Goal: Transaction & Acquisition: Purchase product/service

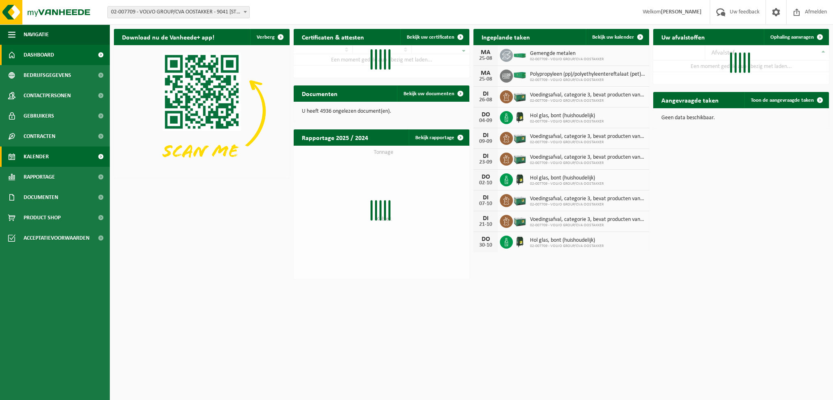
click at [39, 151] on span "Kalender" at bounding box center [36, 156] width 25 height 20
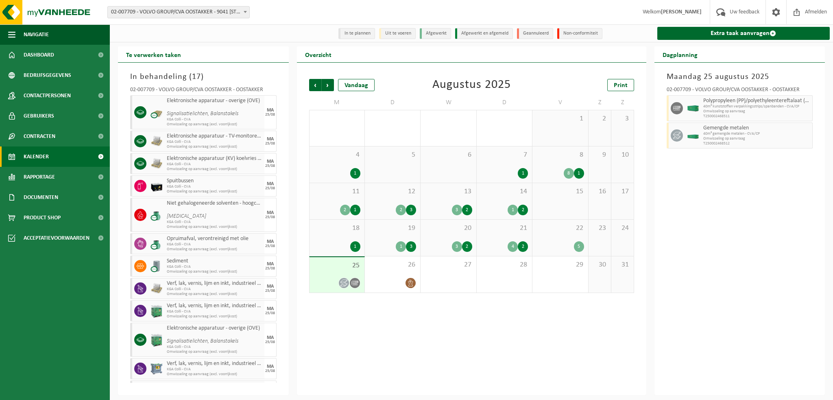
drag, startPoint x: 734, startPoint y: 208, endPoint x: 734, endPoint y: 197, distance: 11.0
click at [734, 209] on div "Maandag 25 augustus 2025 02-007709 - VOLVO GROUP/CVA OOSTAKKER - OOSTAKKER Poly…" at bounding box center [739, 229] width 171 height 332
click at [345, 236] on div "18 1" at bounding box center [336, 238] width 55 height 36
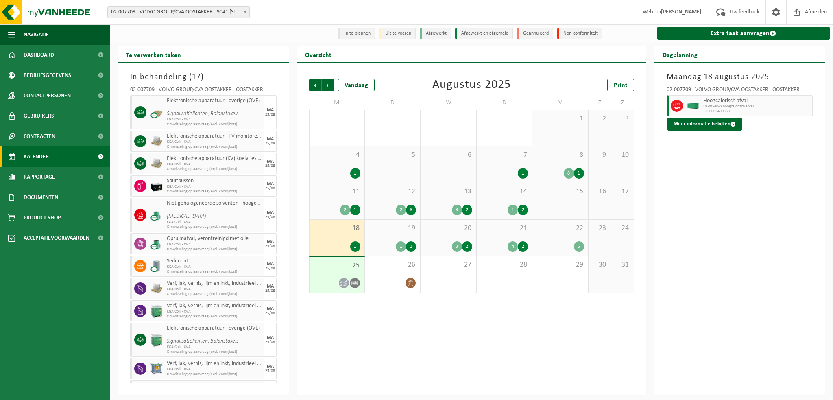
click at [503, 198] on div "14 1 2" at bounding box center [504, 201] width 55 height 36
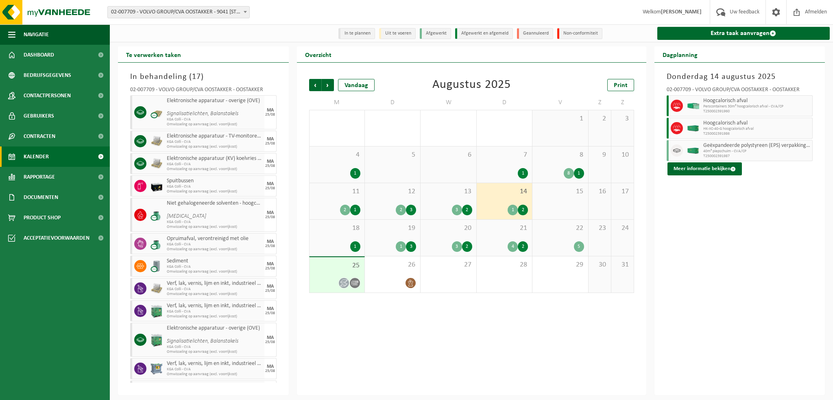
click at [456, 199] on div "13 3 2" at bounding box center [448, 201] width 55 height 36
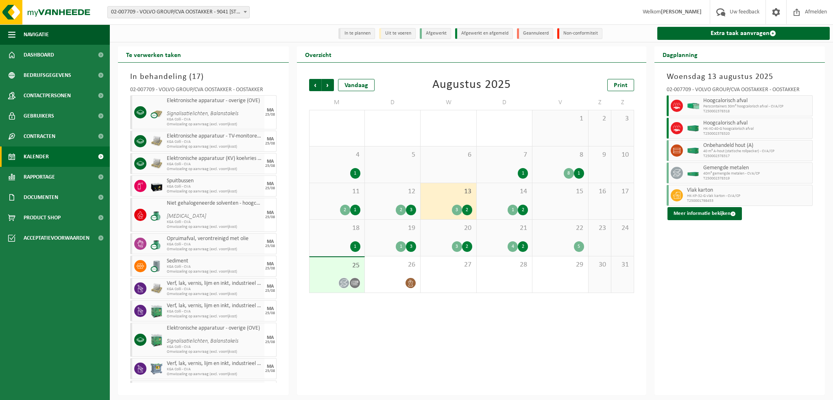
click at [394, 196] on span "12" at bounding box center [392, 191] width 47 height 9
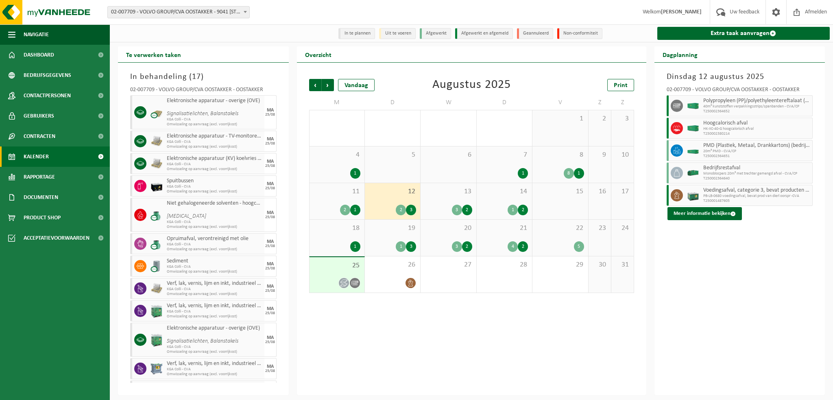
click at [725, 282] on div "Dinsdag 12 augustus 2025 02-007709 - VOLVO GROUP/CVA OOSTAKKER - OOSTAKKER Poly…" at bounding box center [739, 229] width 171 height 332
click at [701, 31] on link "Extra taak aanvragen" at bounding box center [743, 33] width 173 height 13
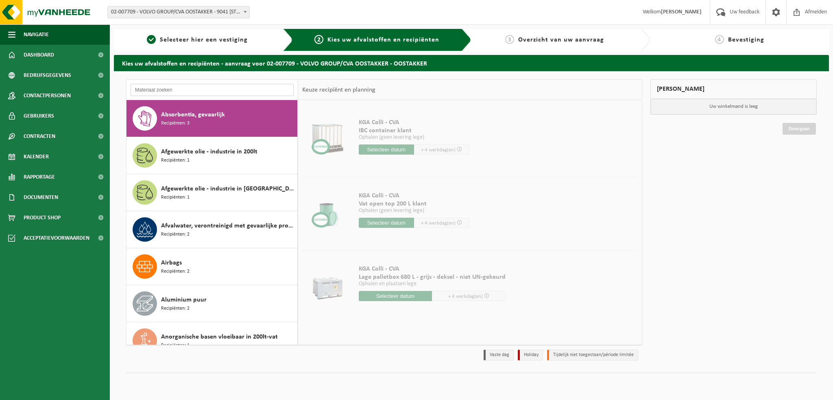
click at [159, 91] on input "text" at bounding box center [212, 90] width 163 height 12
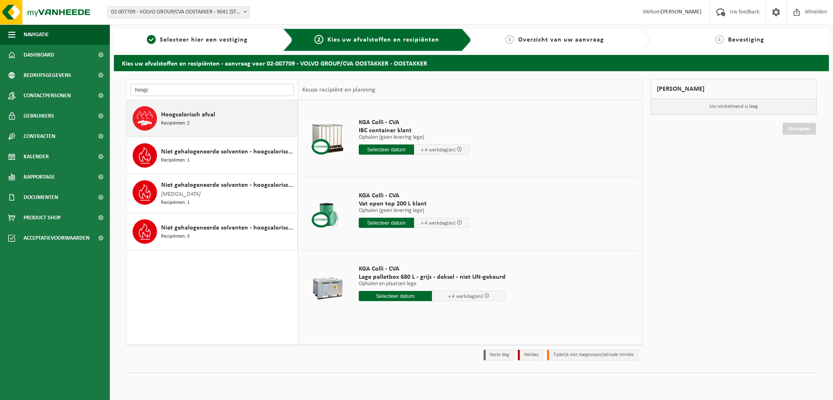
type input "hoogc"
click at [172, 112] on span "Hoogcalorisch afval" at bounding box center [188, 115] width 54 height 10
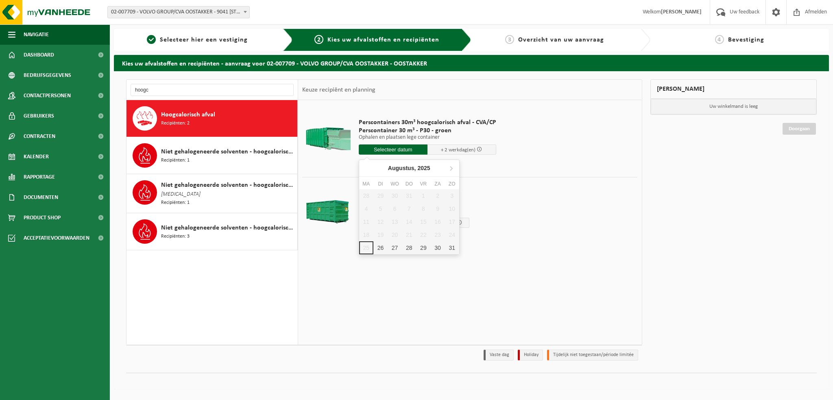
click at [388, 149] on input "text" at bounding box center [393, 149] width 69 height 10
click at [379, 245] on div "26" at bounding box center [380, 247] width 14 height 13
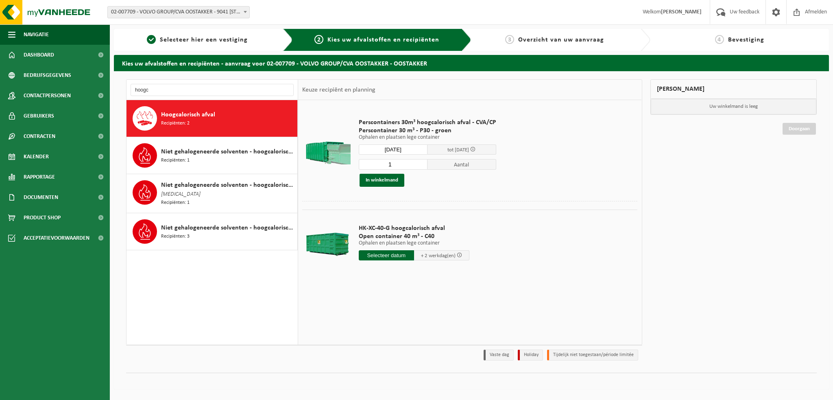
type input "Van 2025-08-26"
type input "2025-08-26"
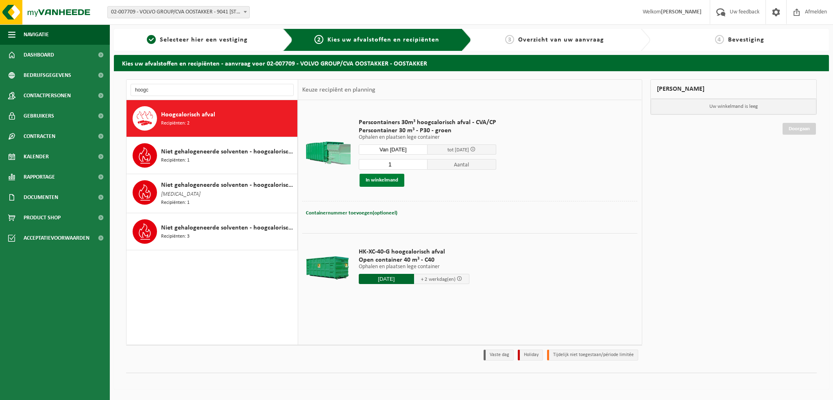
click at [384, 179] on button "In winkelmand" at bounding box center [382, 180] width 45 height 13
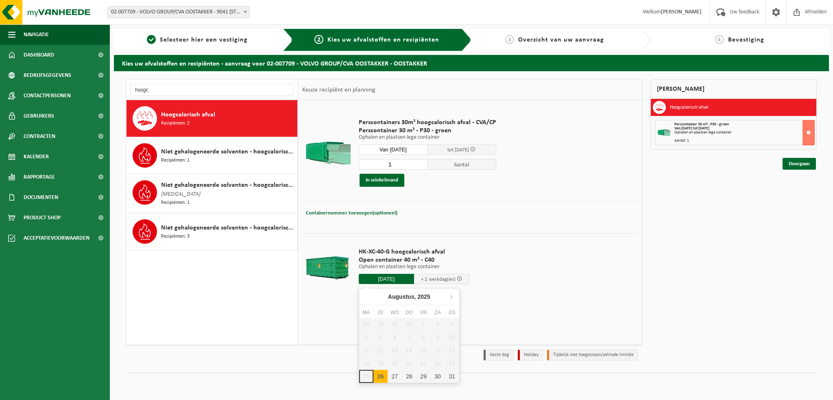
click at [377, 277] on input "2025-08-26" at bounding box center [386, 279] width 55 height 10
click at [377, 376] on div "26" at bounding box center [380, 376] width 14 height 13
click at [373, 276] on input "text" at bounding box center [386, 279] width 55 height 10
click at [319, 304] on td at bounding box center [469, 304] width 335 height 4
click at [164, 93] on input "hoogc" at bounding box center [212, 90] width 163 height 12
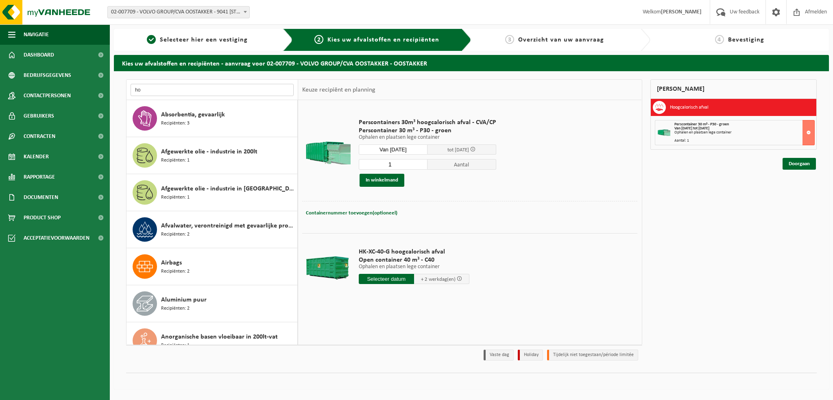
type input "h"
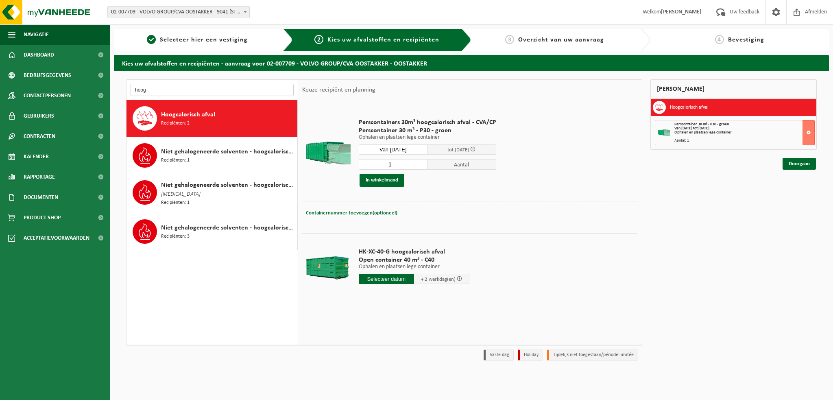
type input "hoogc"
click at [397, 279] on input "text" at bounding box center [386, 279] width 55 height 10
click at [379, 375] on div "26" at bounding box center [380, 376] width 14 height 13
type input "Van 2025-08-26"
type input "2025-08-26"
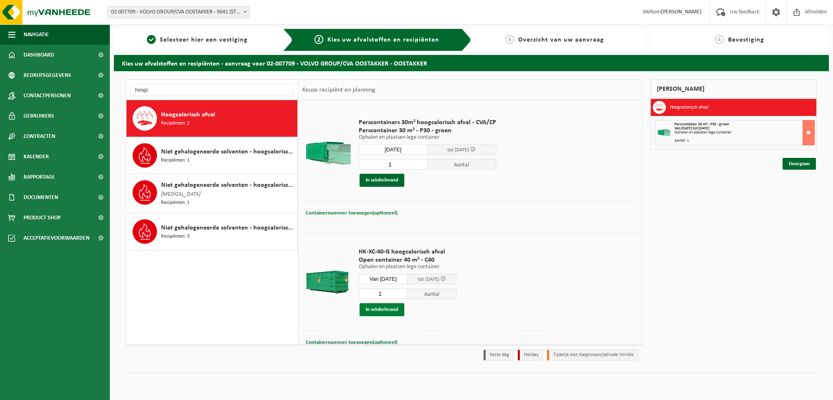
click at [386, 309] on button "In winkelmand" at bounding box center [382, 309] width 45 height 13
click at [155, 90] on input "hoogc" at bounding box center [212, 90] width 163 height 12
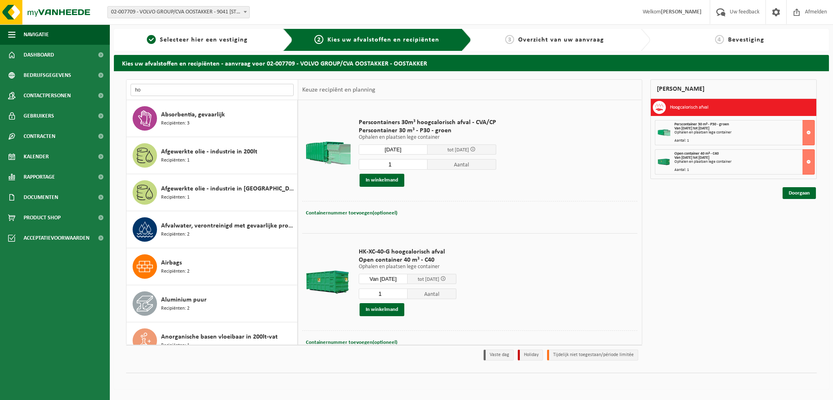
type input "h"
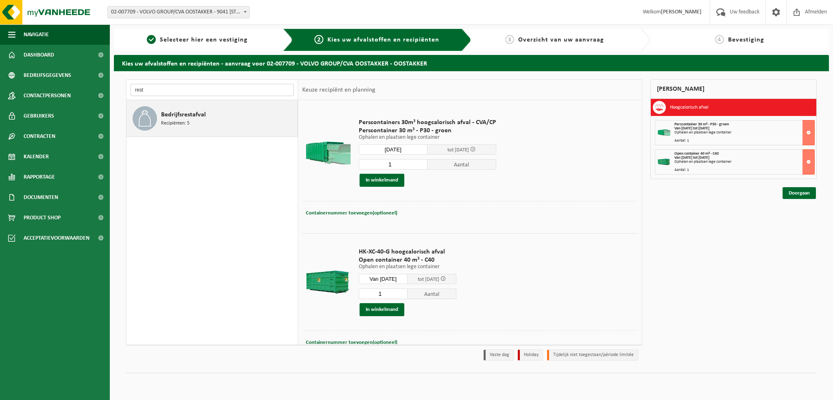
type input "rest"
click at [180, 113] on span "Bedrijfsrestafval" at bounding box center [183, 115] width 45 height 10
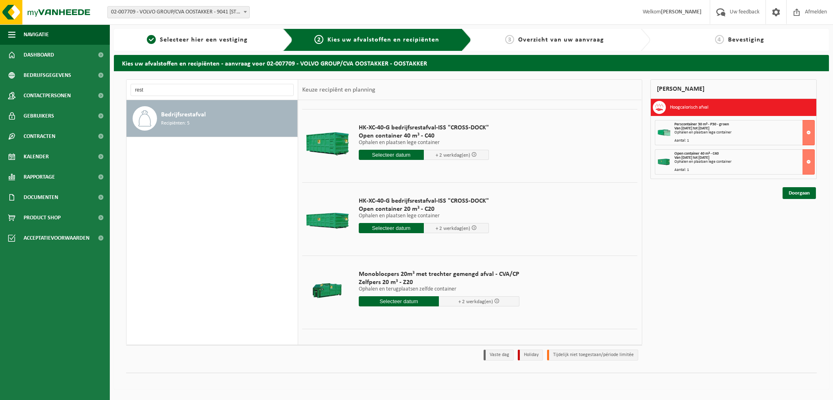
scroll to position [122, 0]
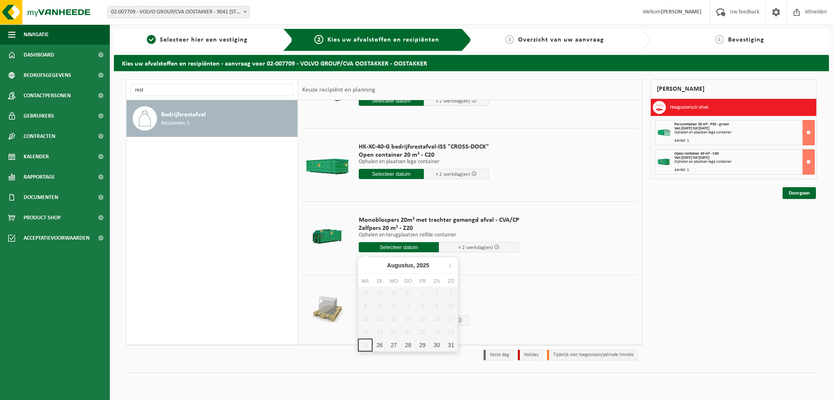
click at [384, 245] on input "text" at bounding box center [399, 247] width 81 height 10
click at [379, 348] on div "26" at bounding box center [380, 344] width 14 height 13
type input "Van 2025-08-26"
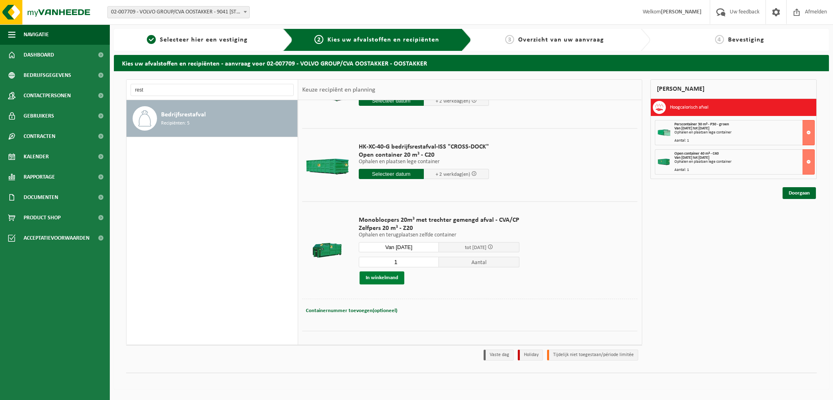
click at [381, 279] on button "In winkelmand" at bounding box center [382, 277] width 45 height 13
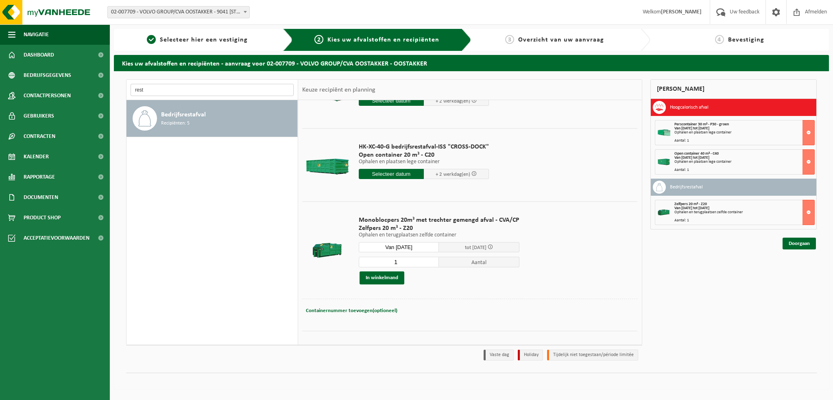
click at [157, 91] on input "rest" at bounding box center [212, 90] width 163 height 12
type input "r"
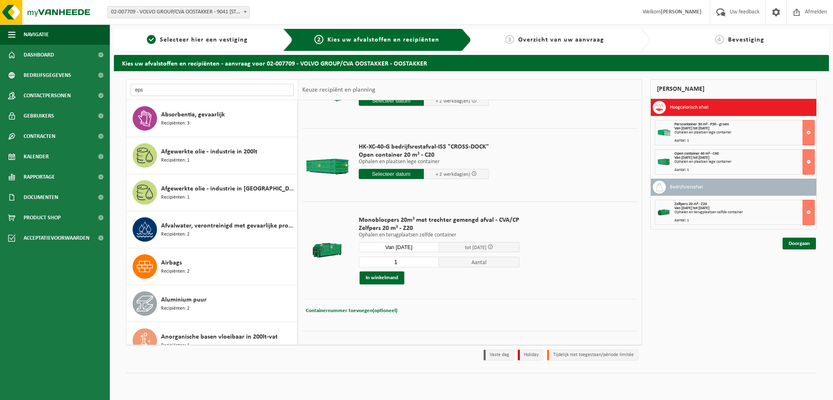
type input "eps"
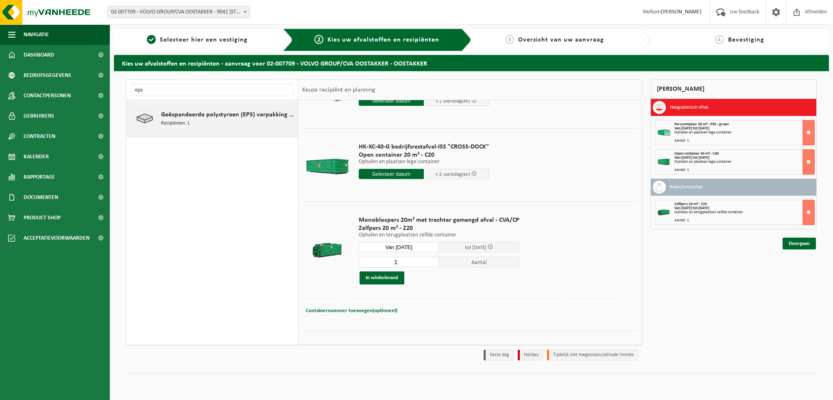
click at [182, 122] on span "Recipiënten: 1" at bounding box center [175, 124] width 28 height 8
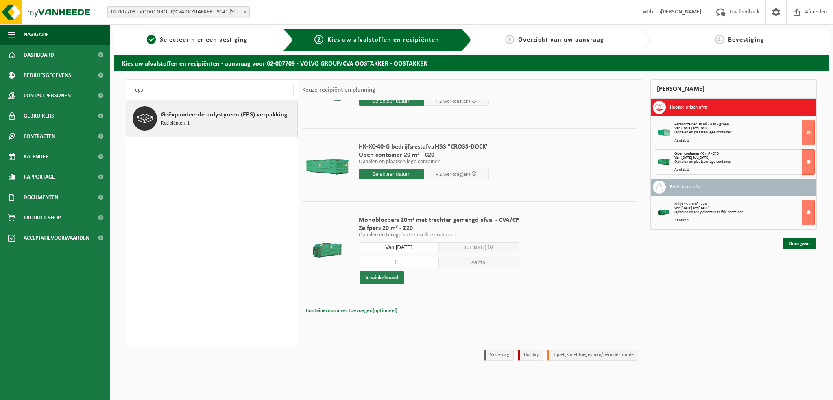
scroll to position [0, 0]
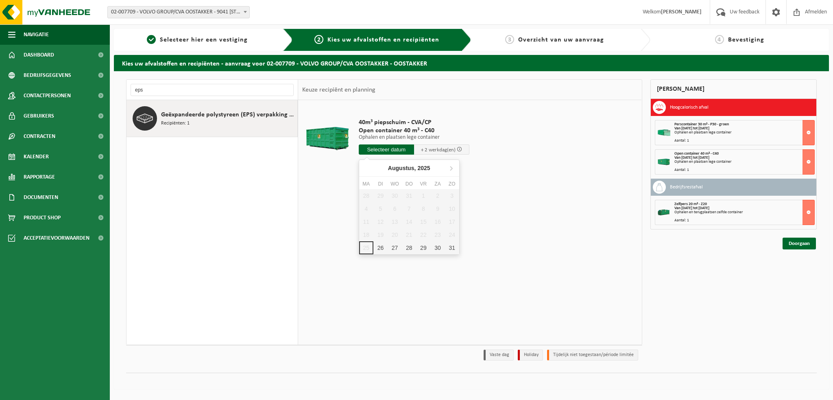
click at [391, 149] on input "text" at bounding box center [386, 149] width 55 height 10
click at [374, 247] on div "26" at bounding box center [380, 247] width 14 height 13
type input "Van 2025-08-26"
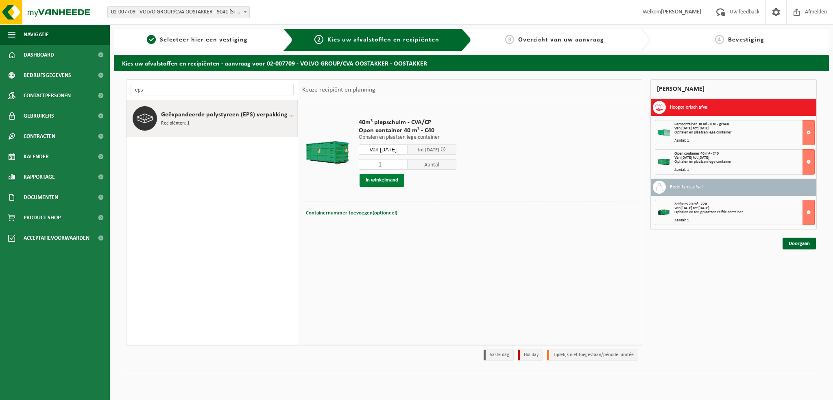
click at [376, 177] on button "In winkelmand" at bounding box center [382, 180] width 45 height 13
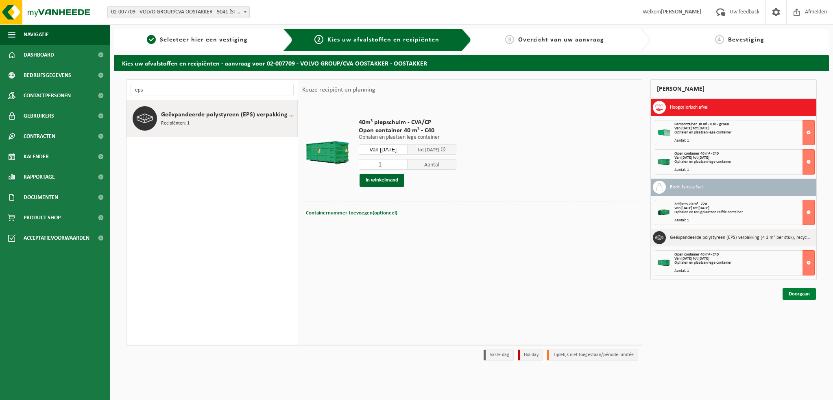
click at [800, 291] on link "Doorgaan" at bounding box center [798, 294] width 33 height 12
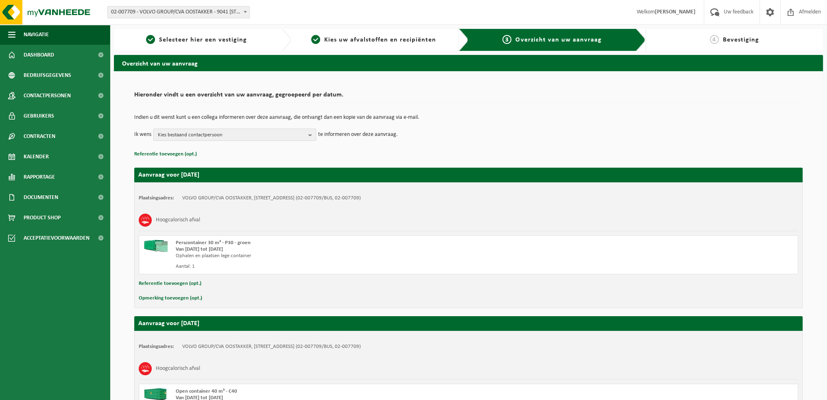
click at [312, 133] on b "button" at bounding box center [311, 134] width 7 height 11
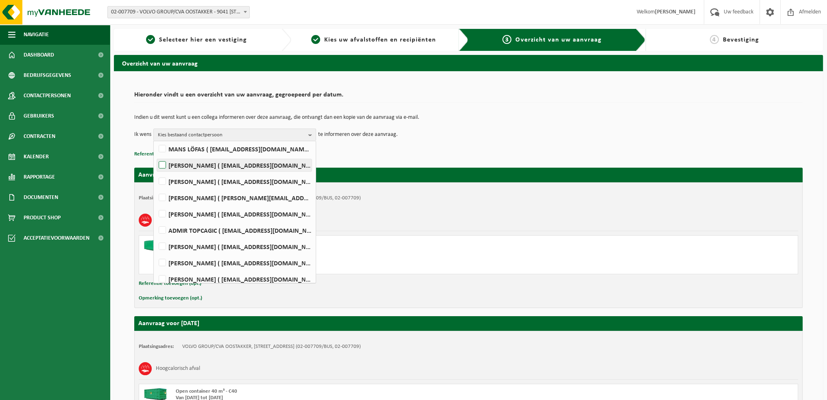
scroll to position [427, 0]
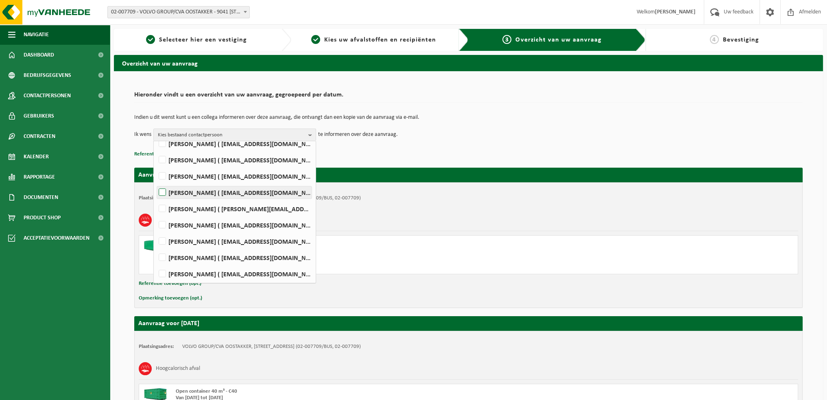
click at [160, 192] on label "WIM VEIRMAN ( wim.veirman@volvo.com )" at bounding box center [234, 192] width 155 height 12
click at [156, 182] on input "WIM VEIRMAN ( wim.veirman@volvo.com )" at bounding box center [155, 182] width 0 height 0
checkbox input "true"
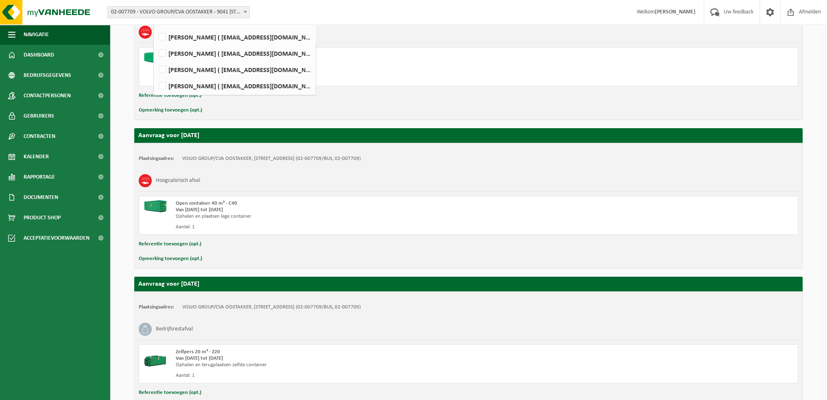
scroll to position [392, 0]
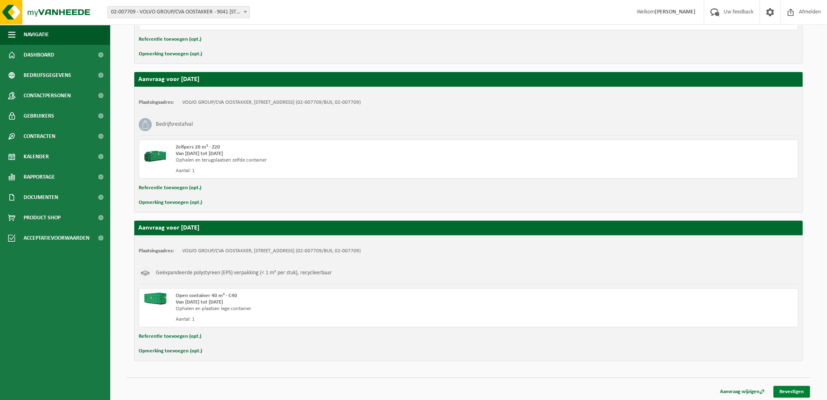
click at [796, 388] on link "Bevestigen" at bounding box center [791, 392] width 37 height 12
click at [41, 158] on span "Kalender" at bounding box center [36, 156] width 25 height 20
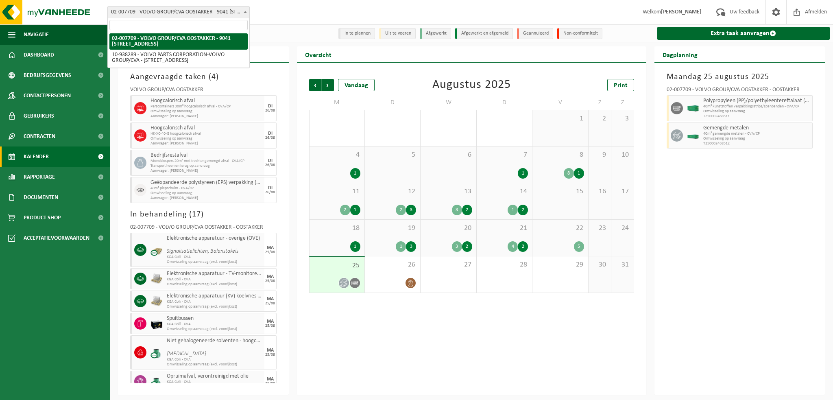
click at [244, 12] on b at bounding box center [245, 12] width 3 height 2
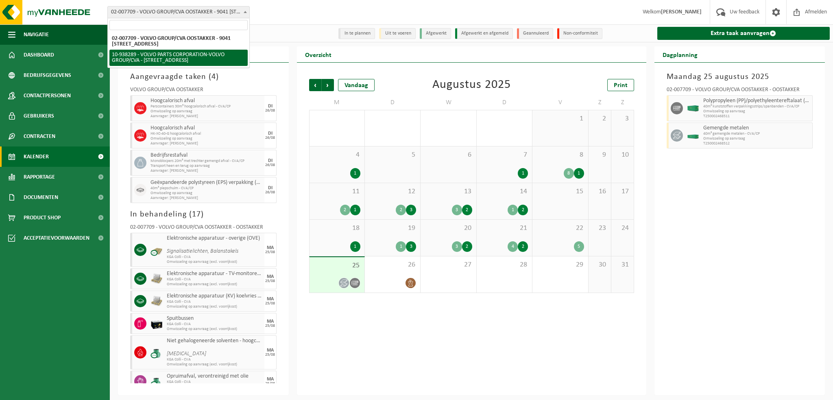
select select "140938"
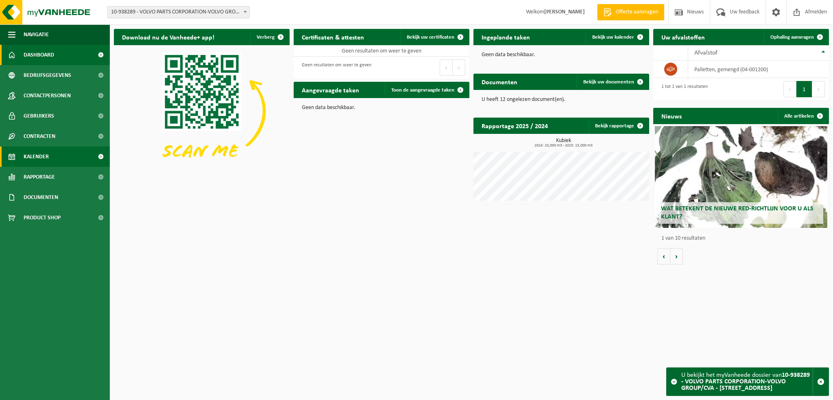
click at [48, 157] on span "Kalender" at bounding box center [36, 156] width 25 height 20
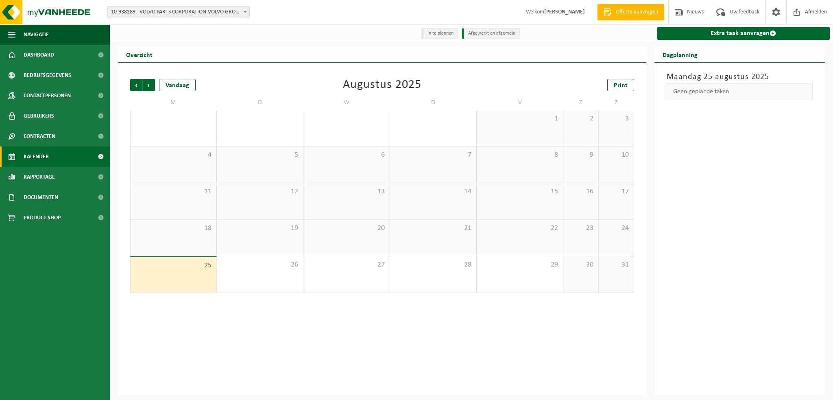
click at [243, 13] on span at bounding box center [245, 12] width 8 height 11
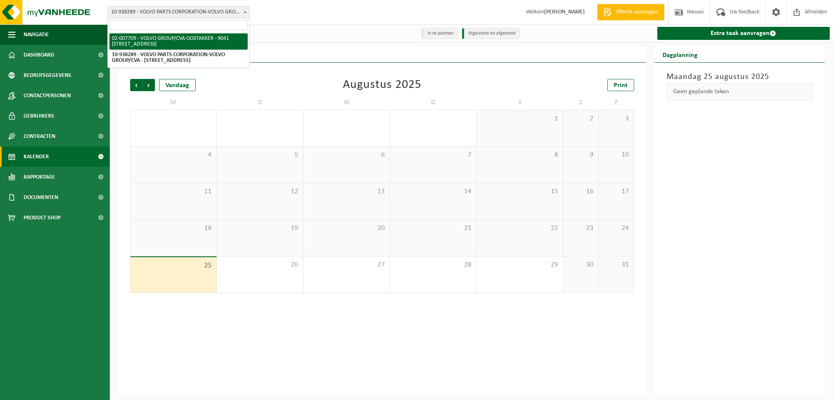
select select "1046"
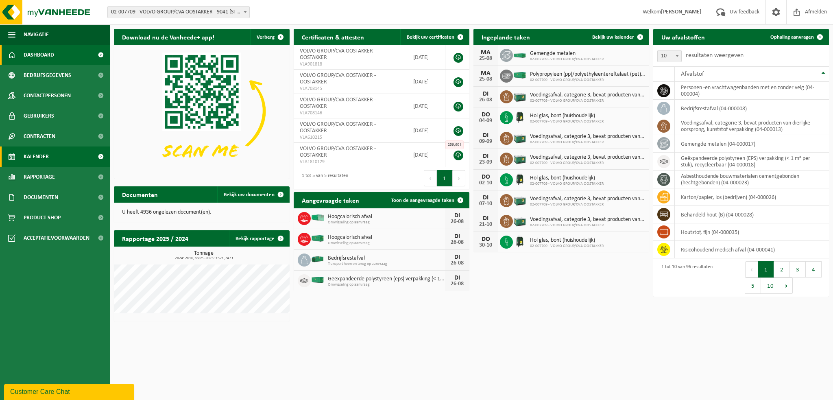
click at [41, 160] on span "Kalender" at bounding box center [36, 156] width 25 height 20
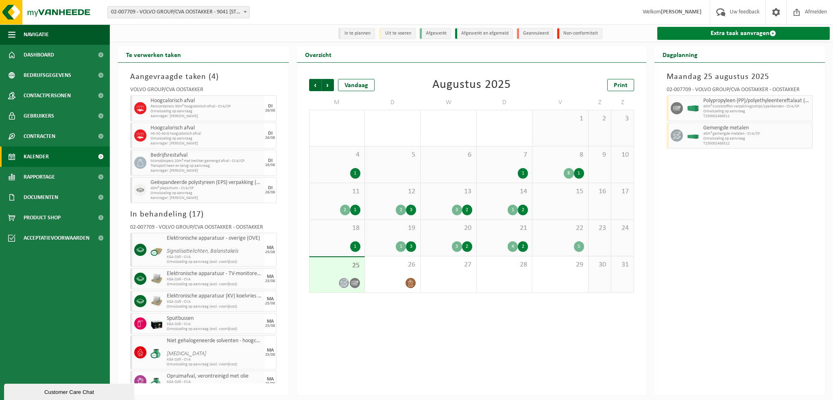
click at [708, 32] on link "Extra taak aanvragen" at bounding box center [743, 33] width 173 height 13
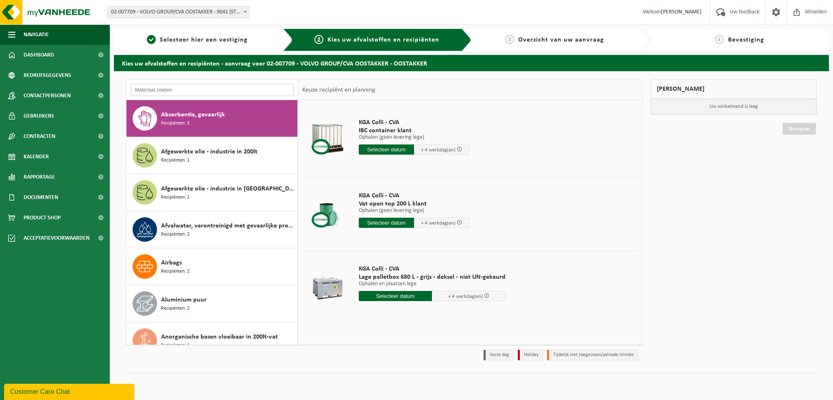
click at [155, 88] on input "text" at bounding box center [212, 90] width 163 height 12
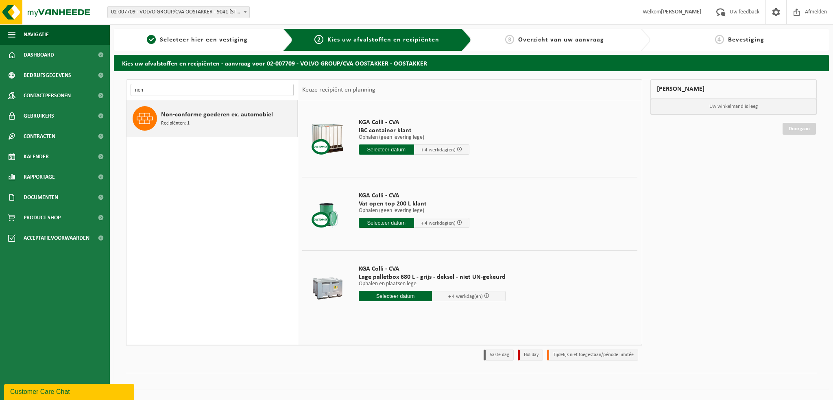
type input "non"
click at [219, 121] on div "Non-conforme goederen ex. automobiel Recipiënten: 1" at bounding box center [228, 118] width 134 height 24
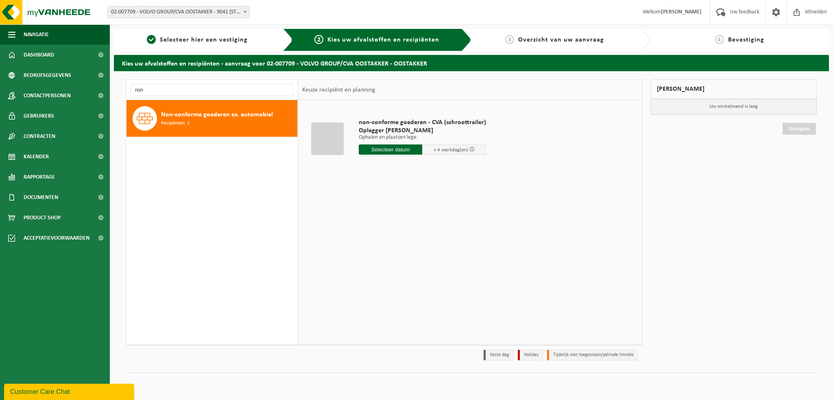
click at [395, 147] on input "text" at bounding box center [391, 149] width 64 height 10
click at [378, 248] on div "26" at bounding box center [380, 247] width 14 height 13
type input "Van 2025-08-26"
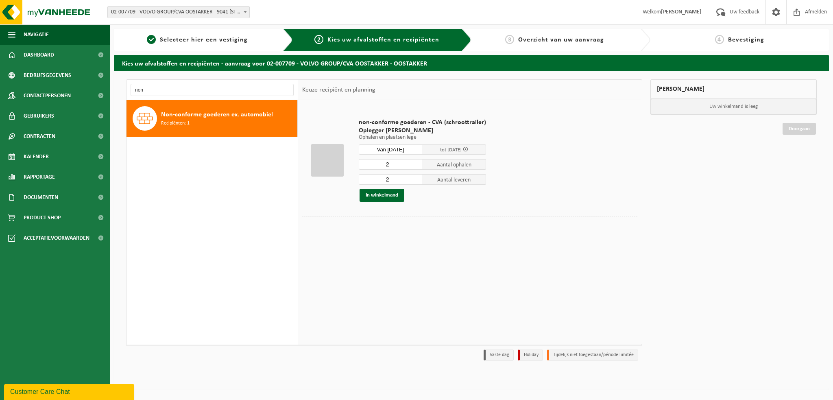
click at [391, 161] on input "2" at bounding box center [391, 164] width 64 height 11
type input "1"
click at [394, 179] on input "2" at bounding box center [391, 179] width 64 height 11
type input "1"
click at [387, 195] on button "In winkelmand" at bounding box center [382, 195] width 45 height 13
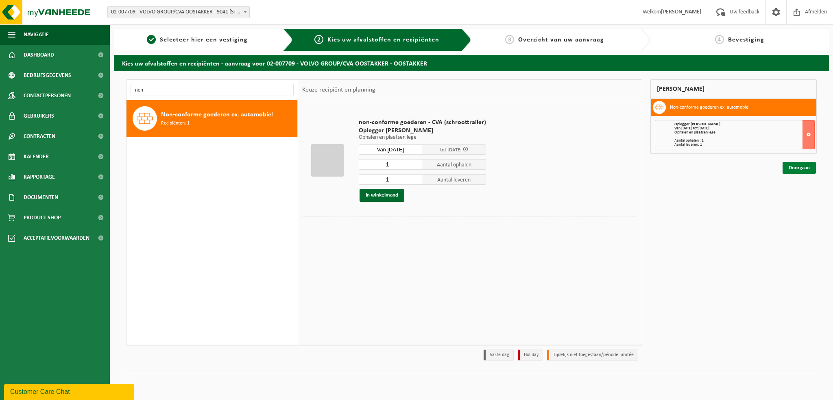
click at [798, 168] on link "Doorgaan" at bounding box center [798, 168] width 33 height 12
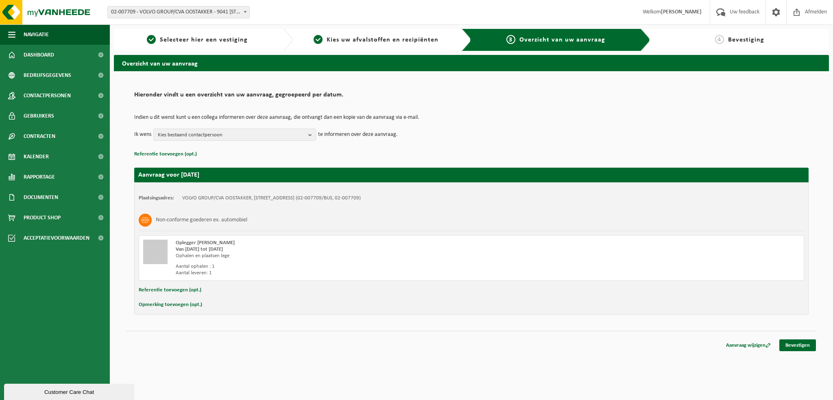
click at [156, 291] on button "Referentie toevoegen (opt.)" at bounding box center [170, 290] width 63 height 11
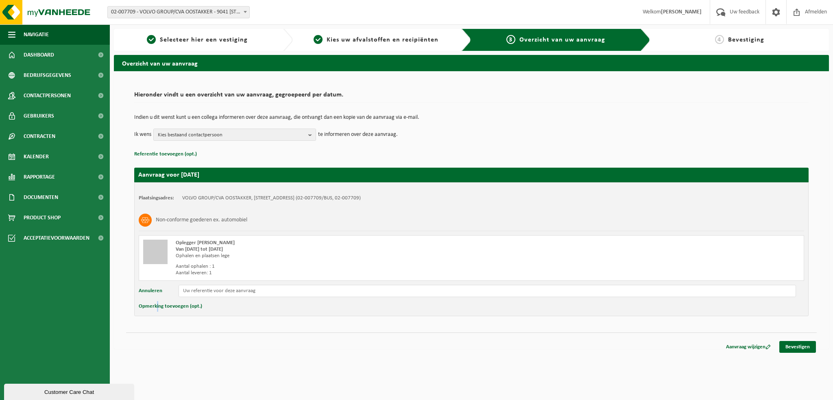
drag, startPoint x: 157, startPoint y: 321, endPoint x: 181, endPoint y: 321, distance: 23.6
click at [163, 322] on div "Hieronder vindt u een overzicht van uw aanvraag, gegroepeerd per datum. Indien …" at bounding box center [471, 201] width 691 height 245
drag, startPoint x: 229, startPoint y: 311, endPoint x: 210, endPoint y: 307, distance: 19.5
click at [224, 310] on div "Opmerking toevoegen (opt.)" at bounding box center [471, 306] width 665 height 11
drag, startPoint x: 212, startPoint y: 305, endPoint x: 216, endPoint y: 302, distance: 4.6
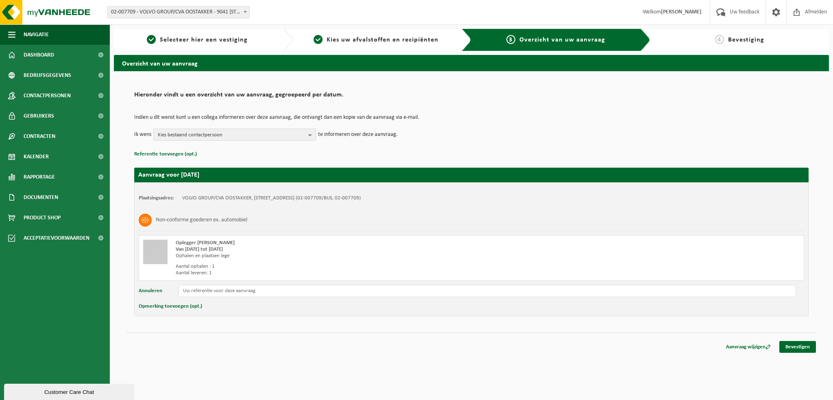
click at [213, 305] on div "Opmerking toevoegen (opt.)" at bounding box center [471, 306] width 665 height 11
click at [218, 290] on input "text" at bounding box center [487, 291] width 617 height 12
type input "Q_AED_622"
click at [799, 347] on link "Bevestigen" at bounding box center [797, 347] width 37 height 12
